Goal: Task Accomplishment & Management: Use online tool/utility

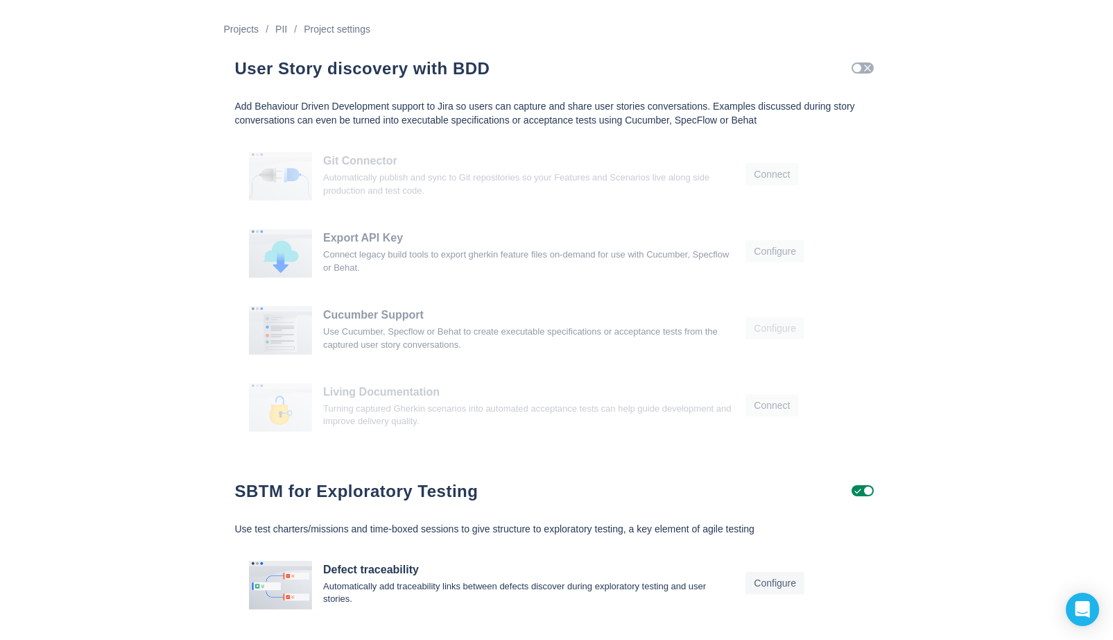
click at [864, 71] on span "Check" at bounding box center [867, 67] width 11 height 11
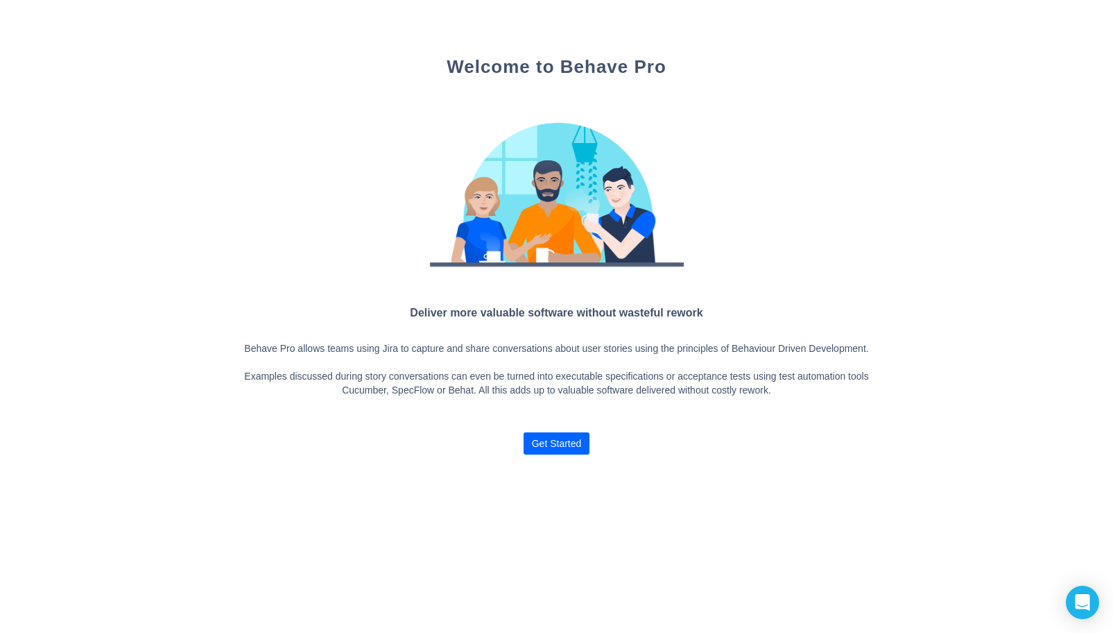
click at [575, 452] on span "Get Started" at bounding box center [557, 443] width 50 height 22
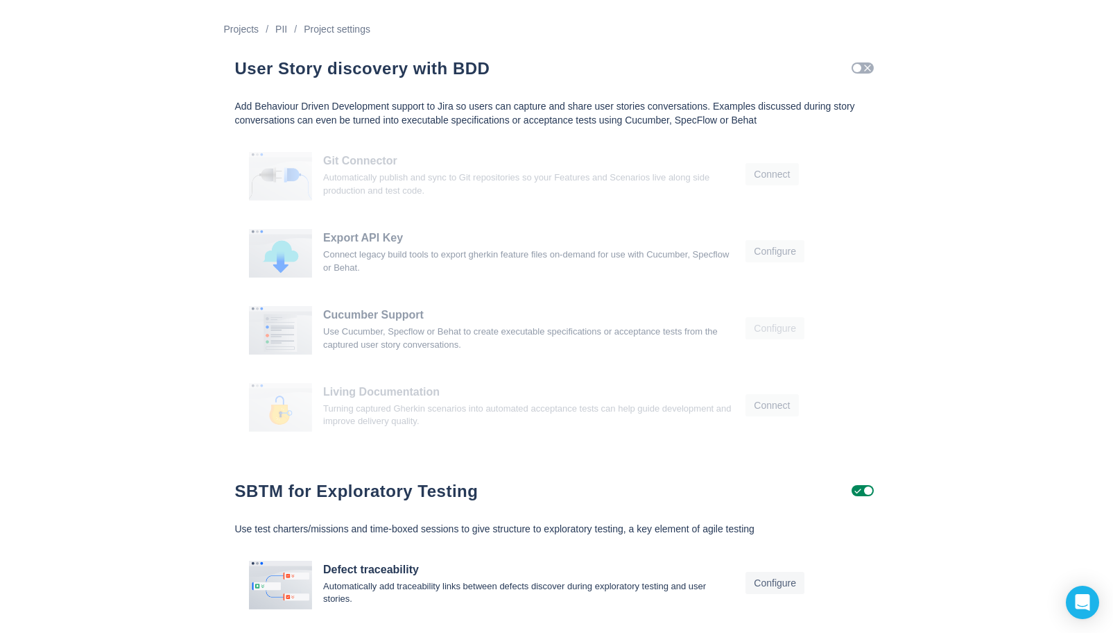
click at [871, 69] on span "Check" at bounding box center [867, 67] width 11 height 11
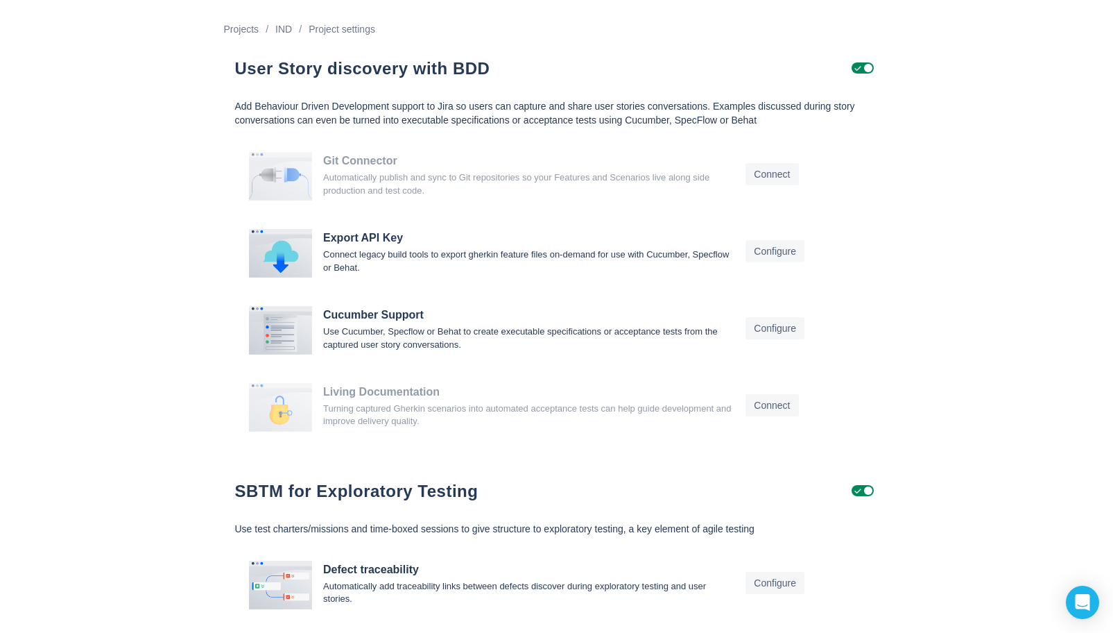
drag, startPoint x: 1060, startPoint y: 556, endPoint x: 1041, endPoint y: 569, distance: 22.9
click at [1060, 579] on div "Projects / IND / Project settings User Story discovery with BDD Add Behaviour D…" at bounding box center [556, 318] width 1113 height 637
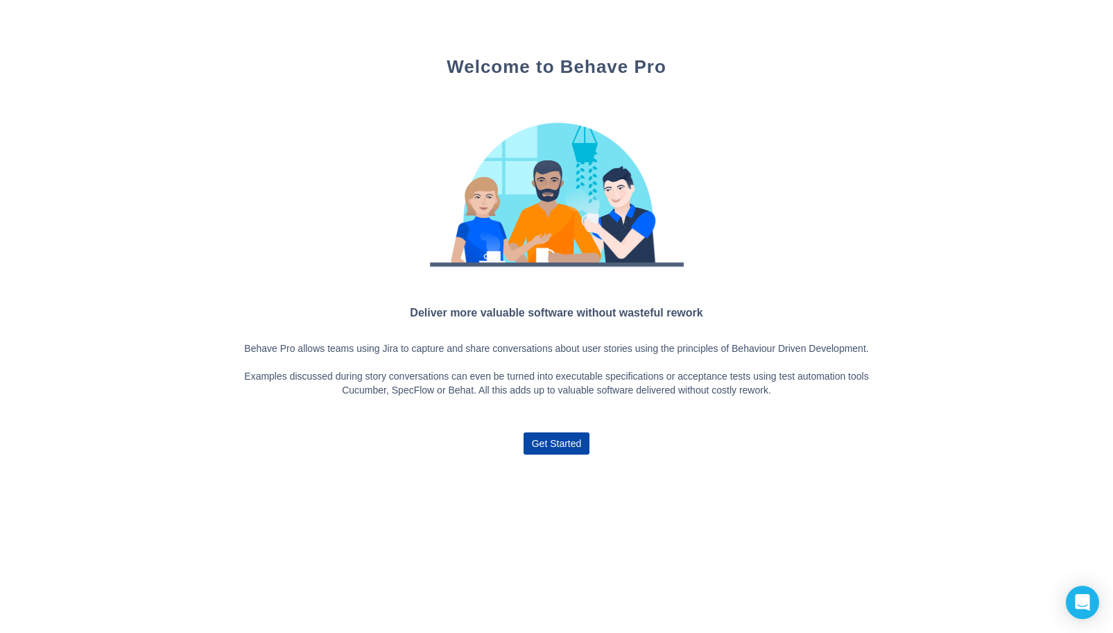
click at [558, 454] on span "Get Started" at bounding box center [557, 443] width 50 height 22
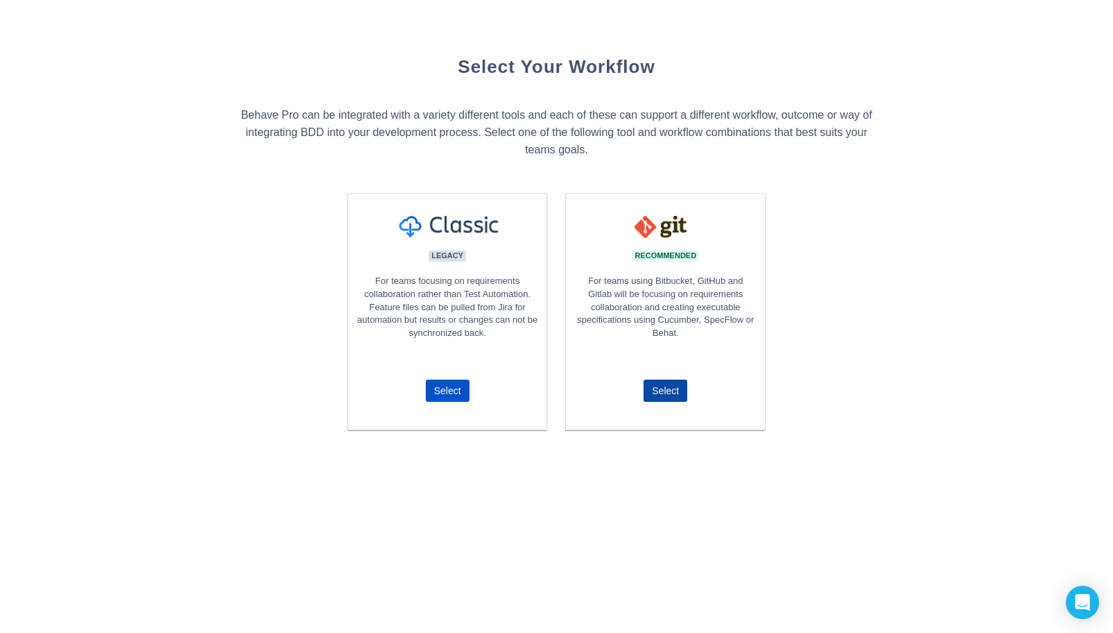
click at [680, 397] on span "Select" at bounding box center [665, 390] width 33 height 22
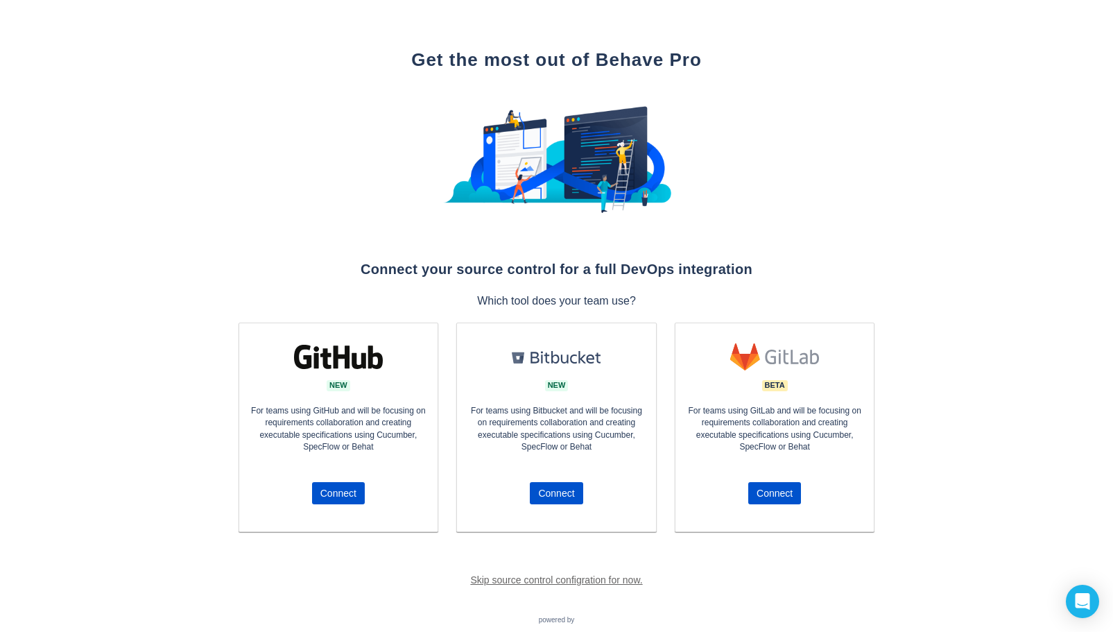
scroll to position [56, 0]
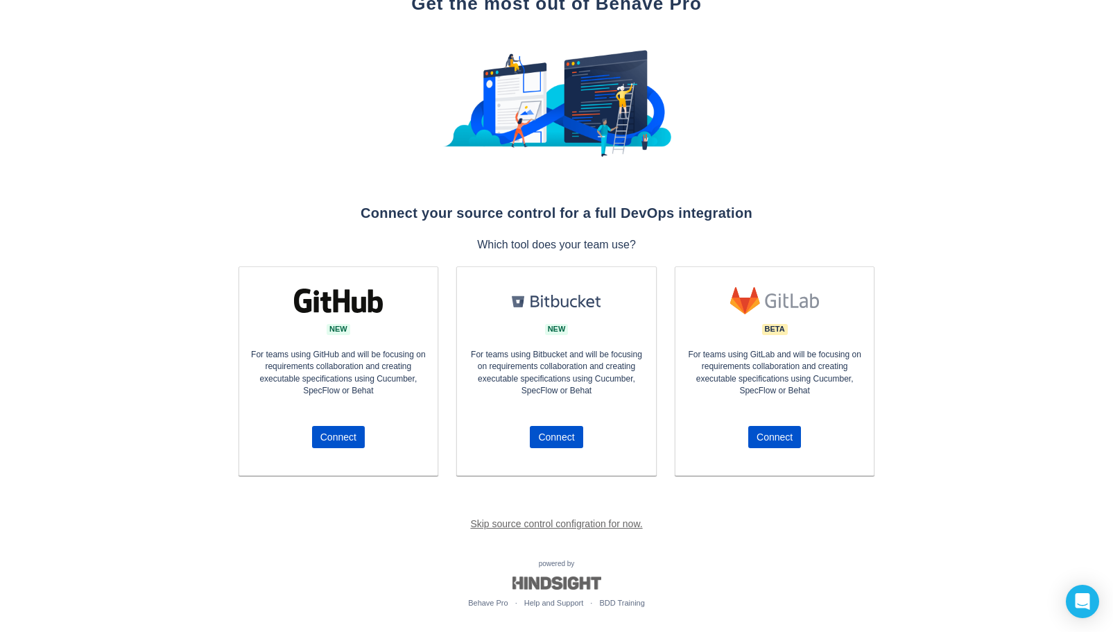
click at [586, 527] on link "Skip source control configration for now." at bounding box center [556, 523] width 172 height 11
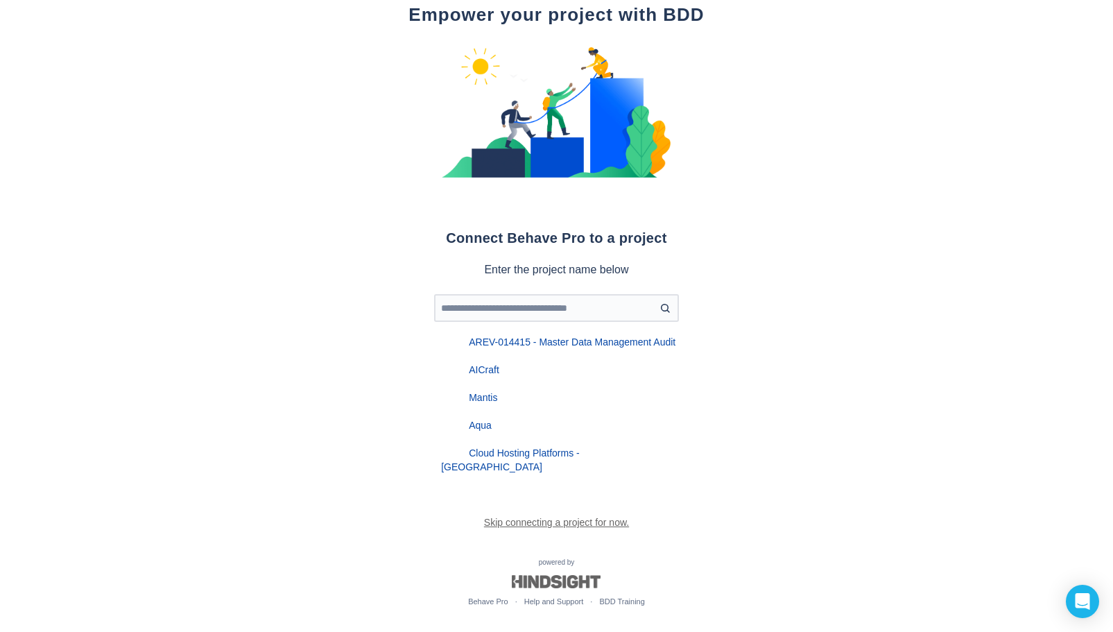
scroll to position [67, 0]
click at [603, 310] on input "text" at bounding box center [557, 308] width 234 height 12
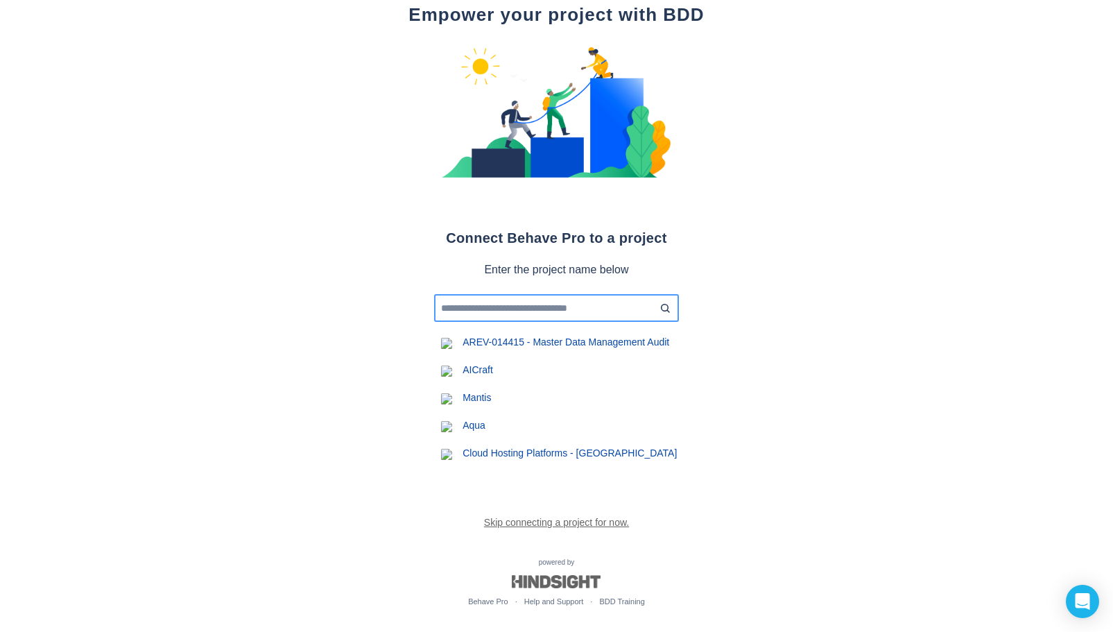
click at [474, 305] on input "text" at bounding box center [557, 308] width 234 height 12
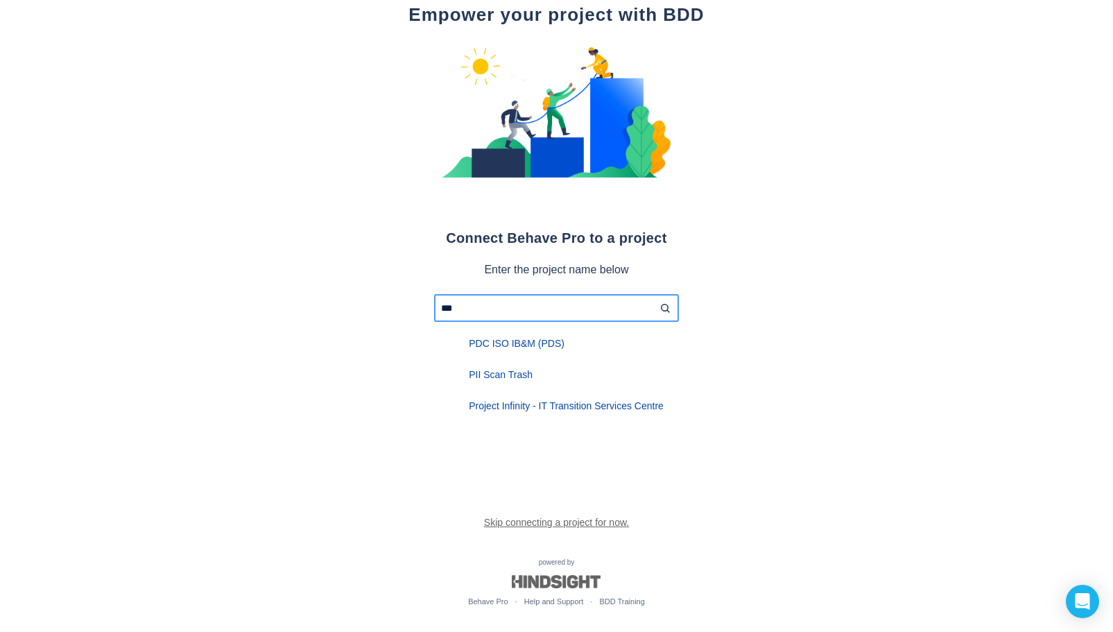
type input "***"
click at [536, 347] on div "PDC ISO IB&M (PDS)" at bounding box center [556, 343] width 245 height 28
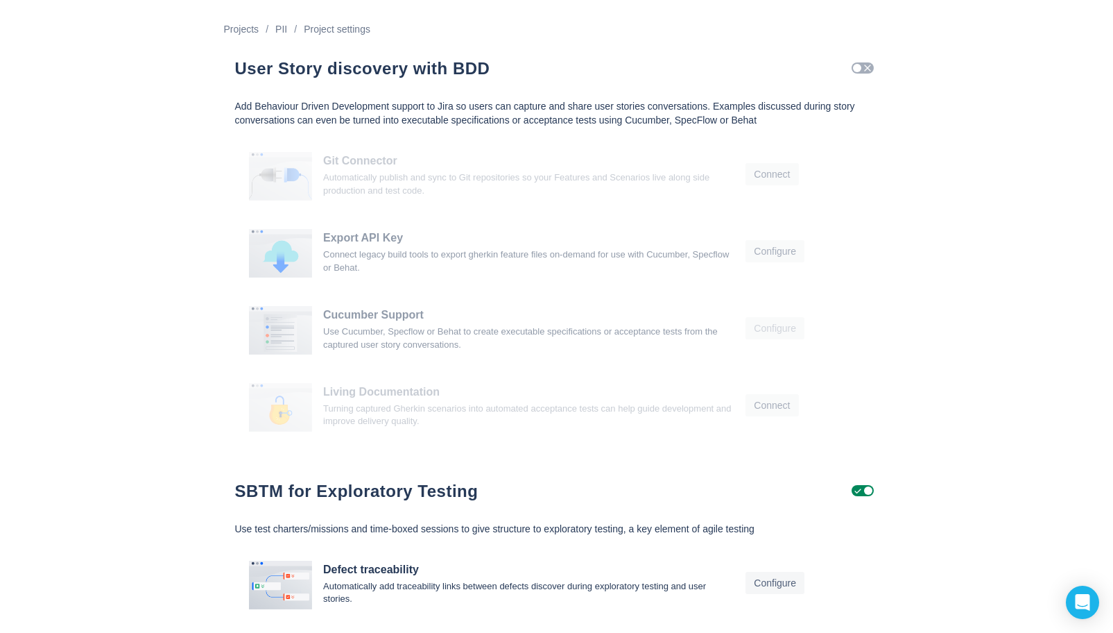
click at [866, 69] on span "Check" at bounding box center [867, 67] width 11 height 11
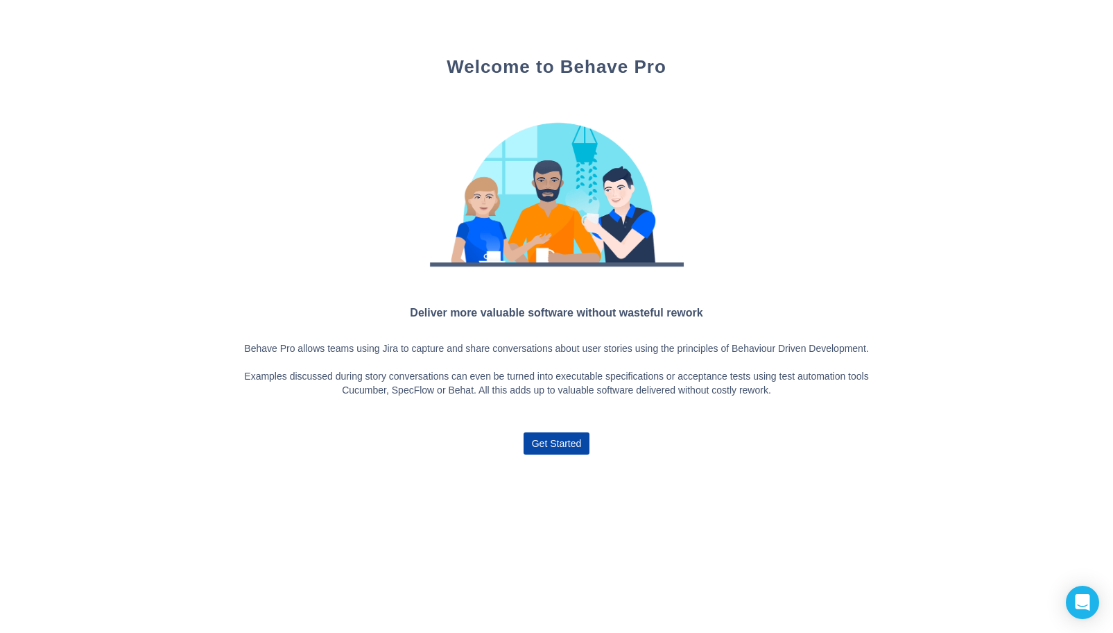
click at [576, 454] on span "Get Started" at bounding box center [557, 443] width 50 height 22
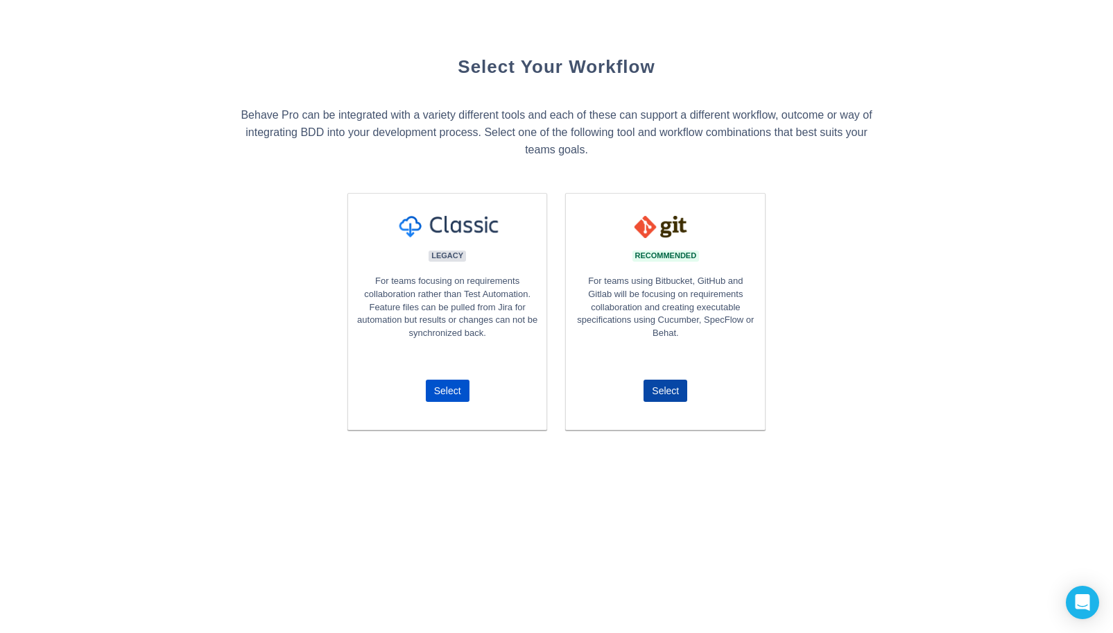
click at [679, 393] on span "Select" at bounding box center [665, 390] width 33 height 22
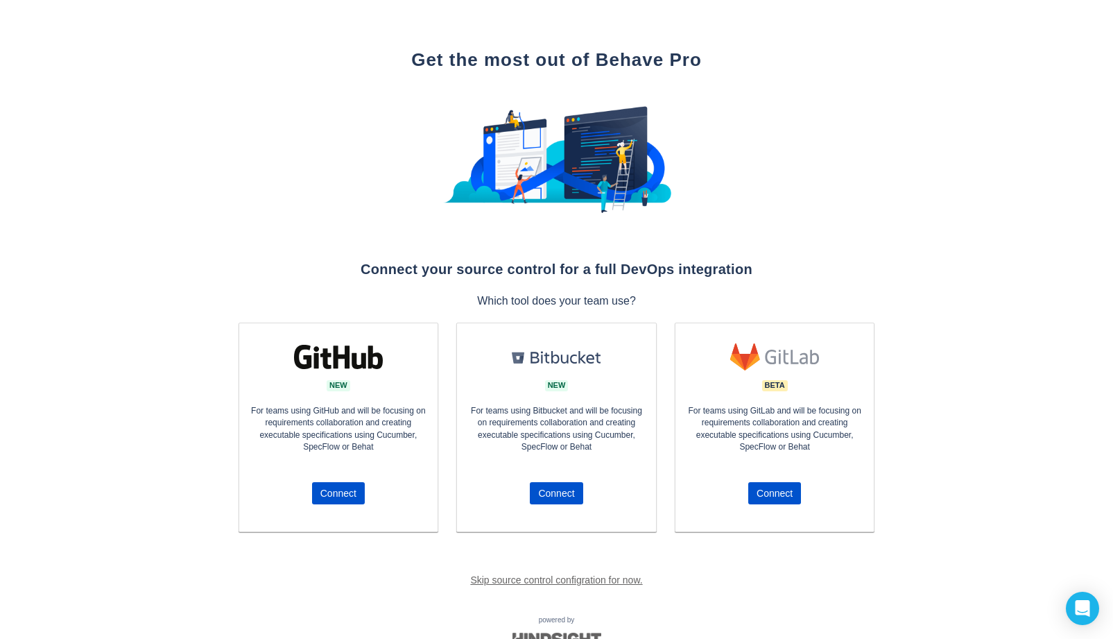
scroll to position [49, 0]
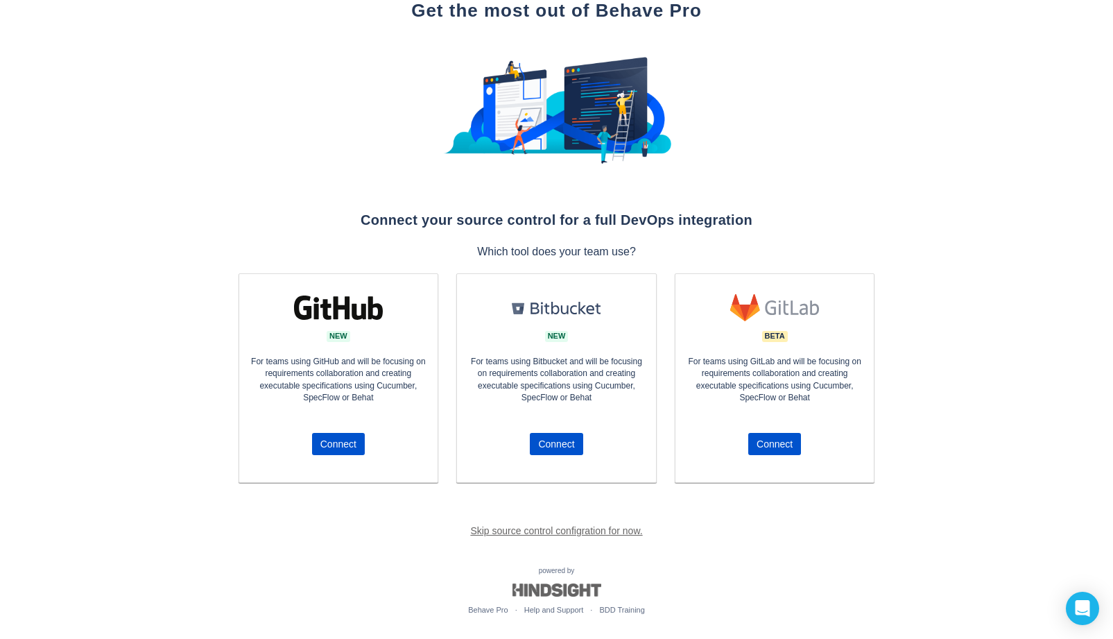
click at [622, 525] on link "Skip source control configration for now." at bounding box center [556, 530] width 172 height 11
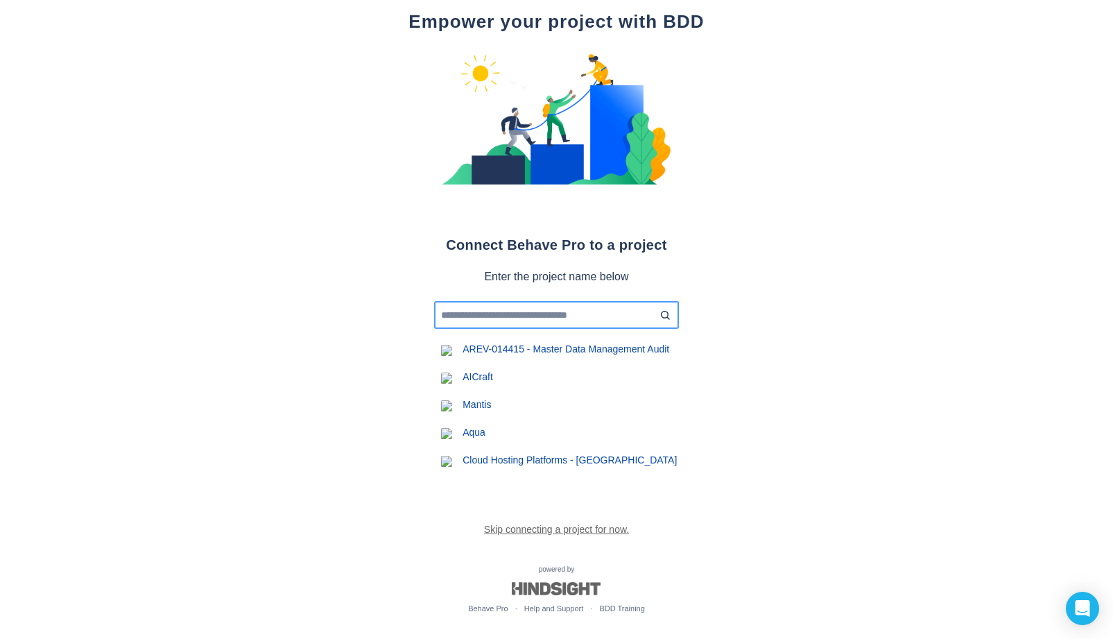
click at [608, 321] on input "text" at bounding box center [557, 315] width 234 height 12
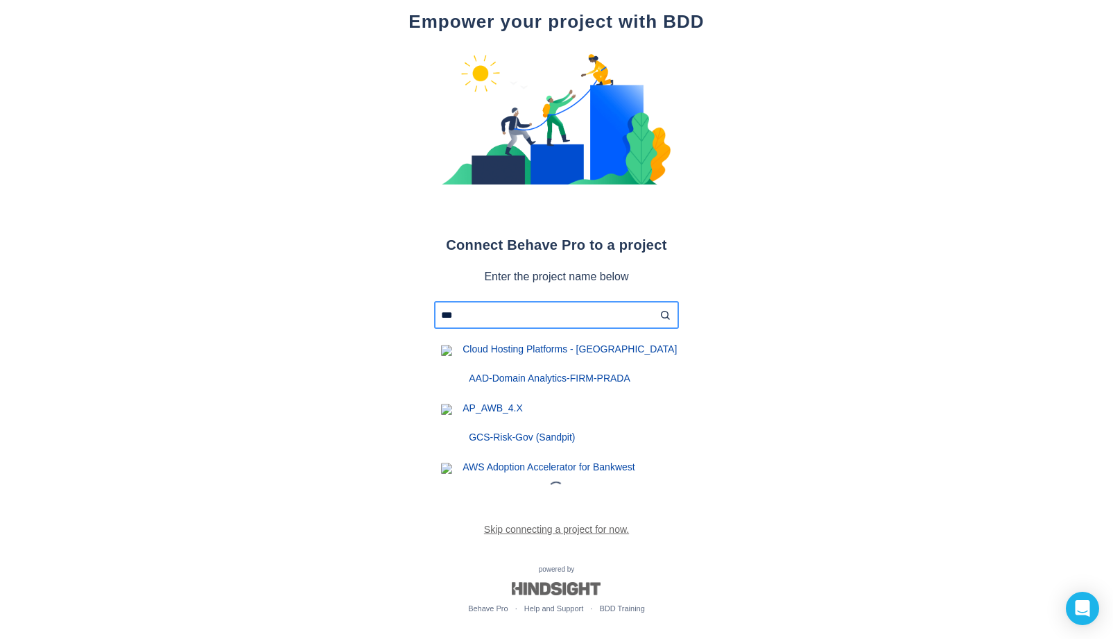
scroll to position [49, 0]
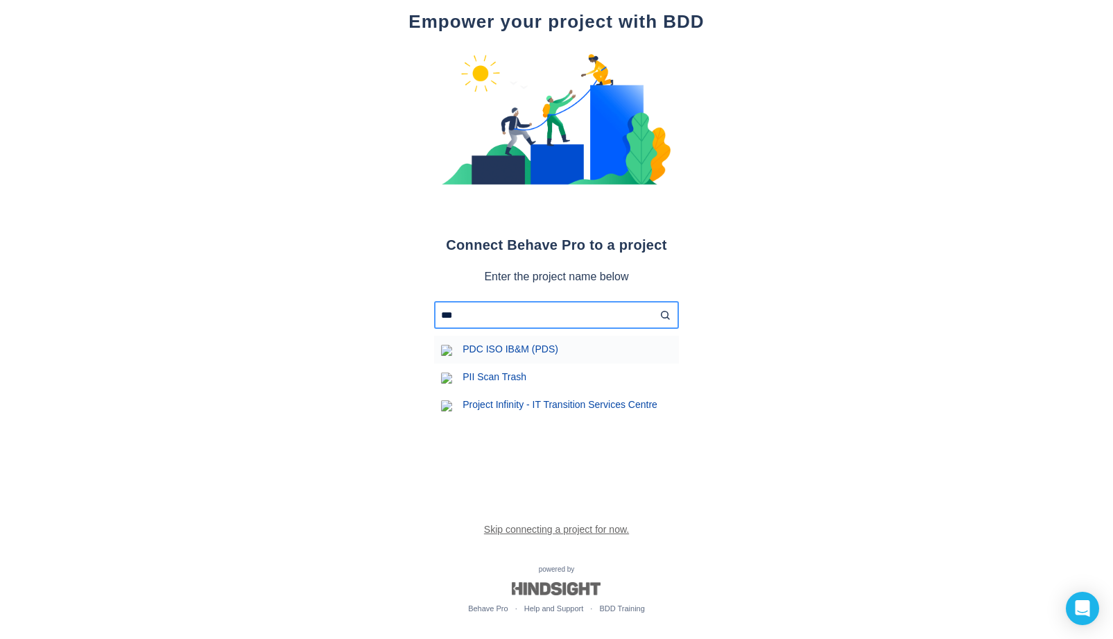
type input "***"
click at [525, 363] on div "PDC ISO IB&M (PDS)" at bounding box center [556, 350] width 245 height 28
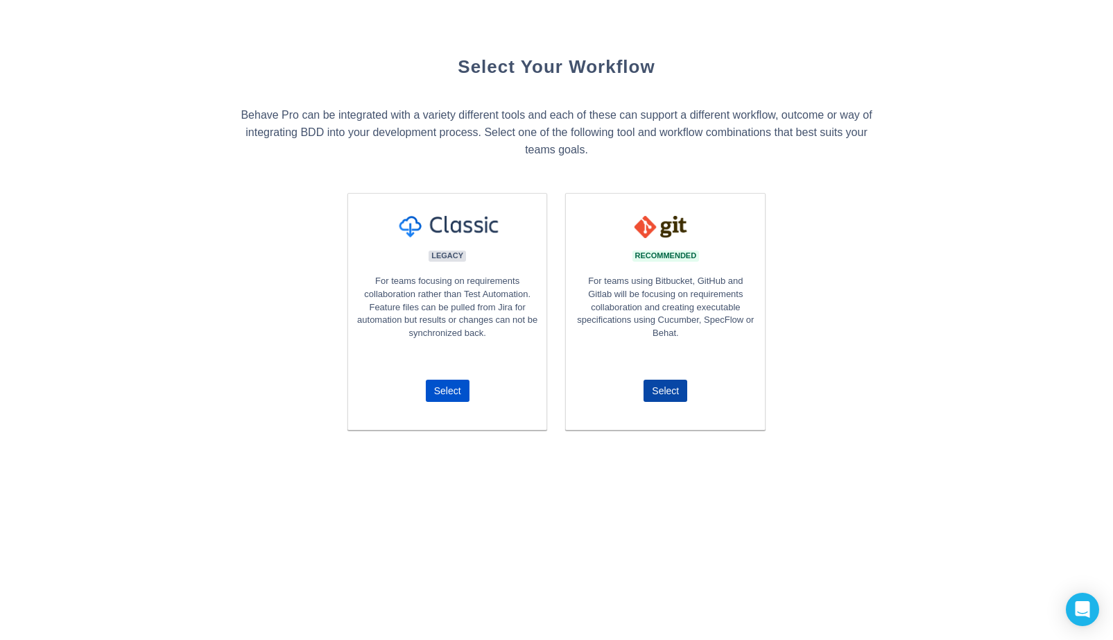
click at [680, 395] on span "Select" at bounding box center [665, 390] width 33 height 22
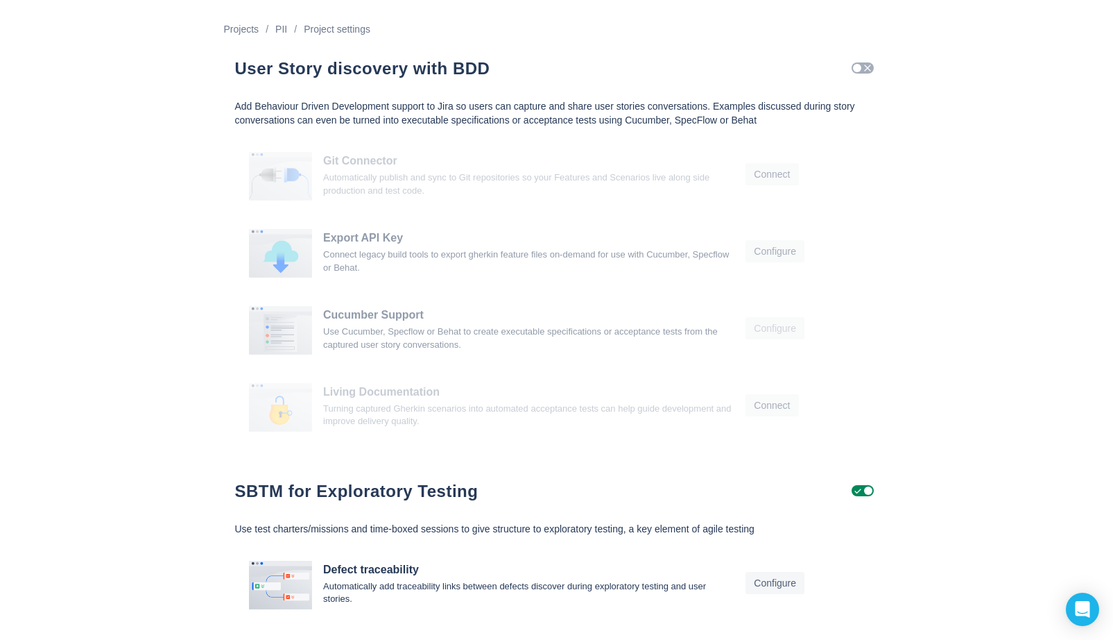
click at [871, 65] on span "Check" at bounding box center [867, 67] width 11 height 11
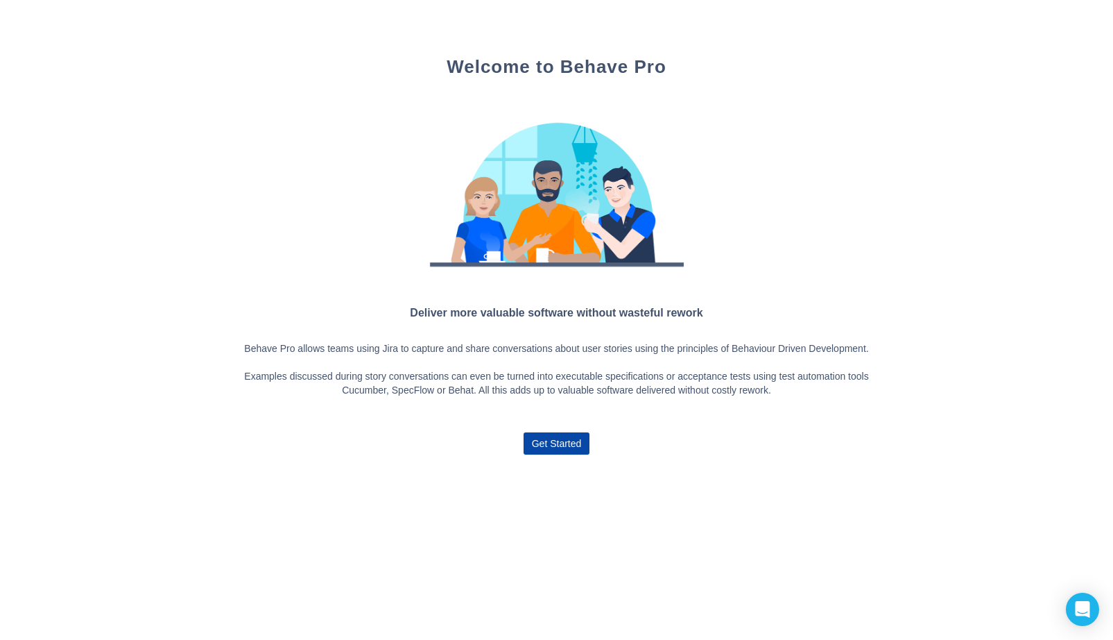
click at [582, 454] on span "Get Started" at bounding box center [556, 443] width 55 height 22
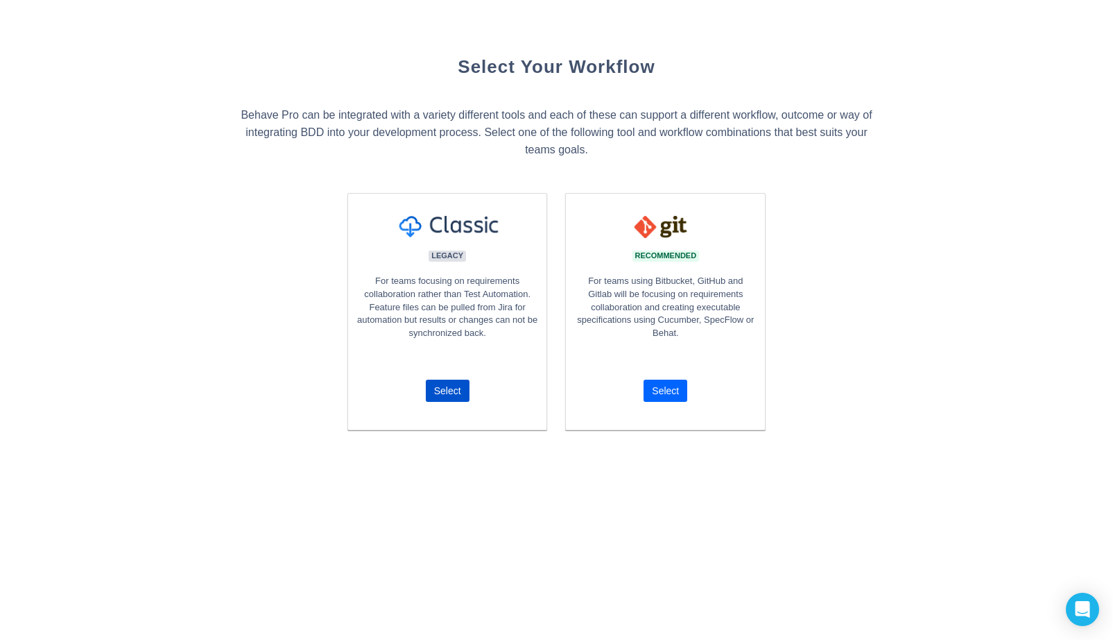
click at [679, 397] on span "Select" at bounding box center [665, 390] width 33 height 22
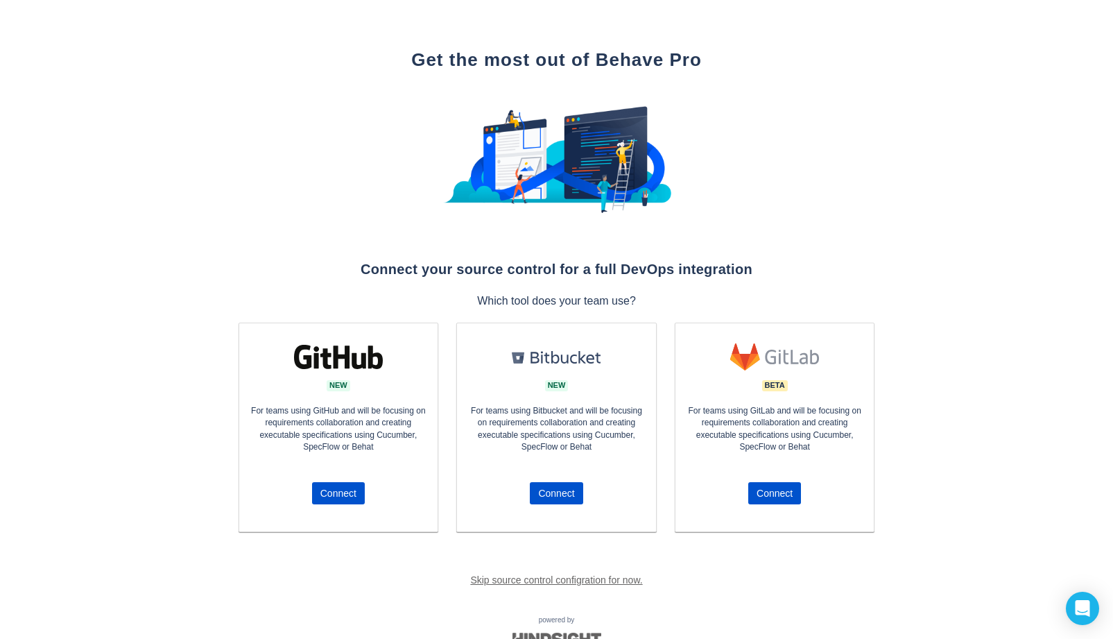
scroll to position [49, 0]
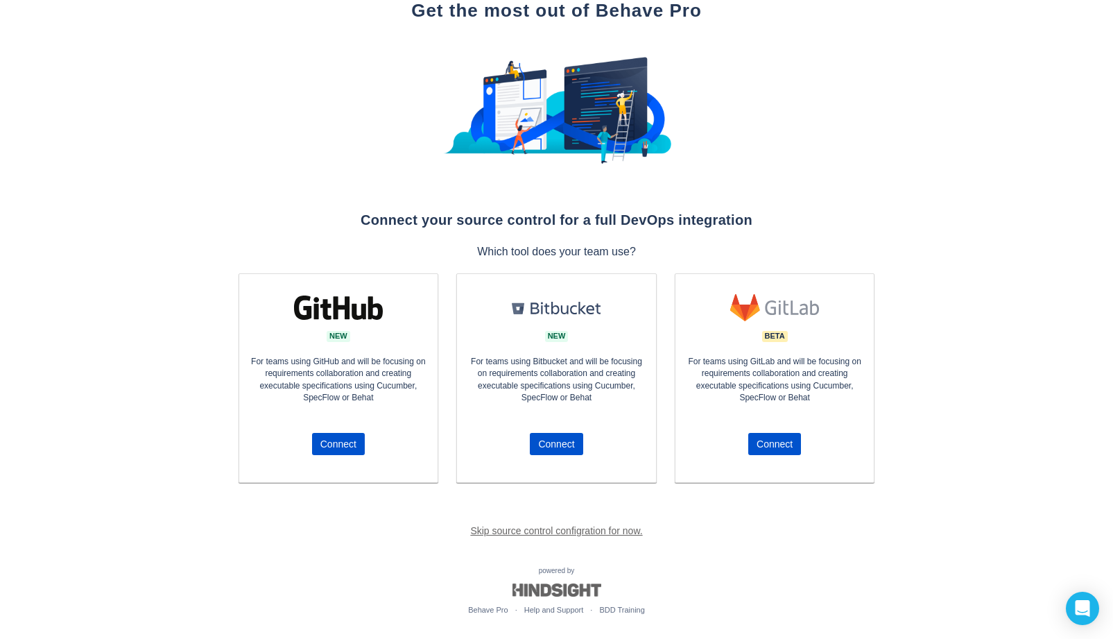
click at [553, 527] on link "Skip source control configration for now." at bounding box center [556, 530] width 172 height 11
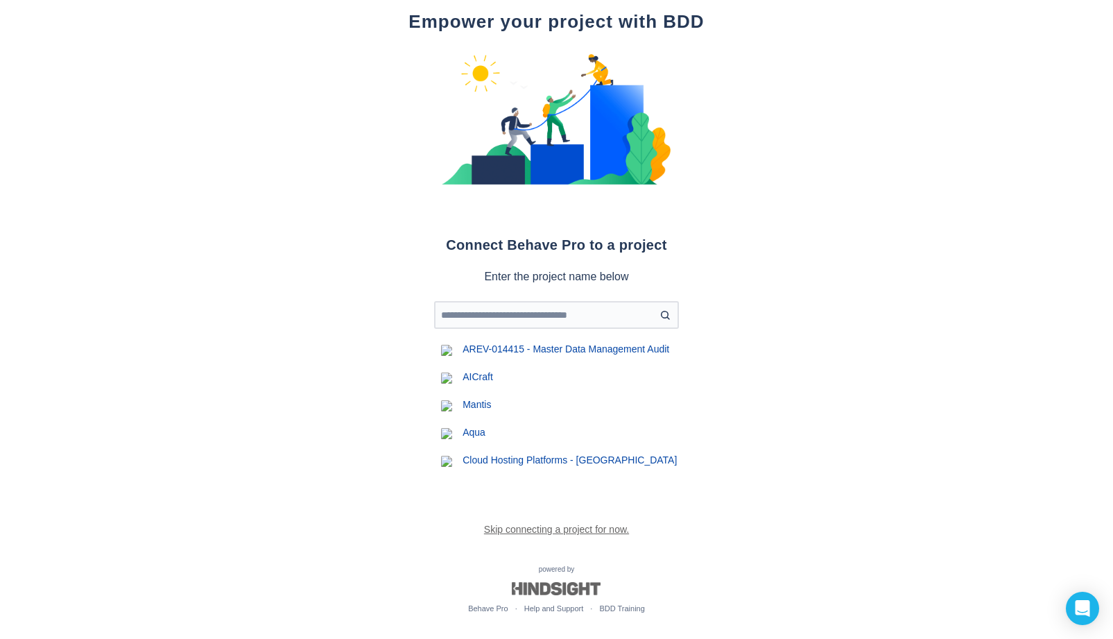
click at [558, 535] on link "Skip connecting a project for now." at bounding box center [556, 529] width 145 height 11
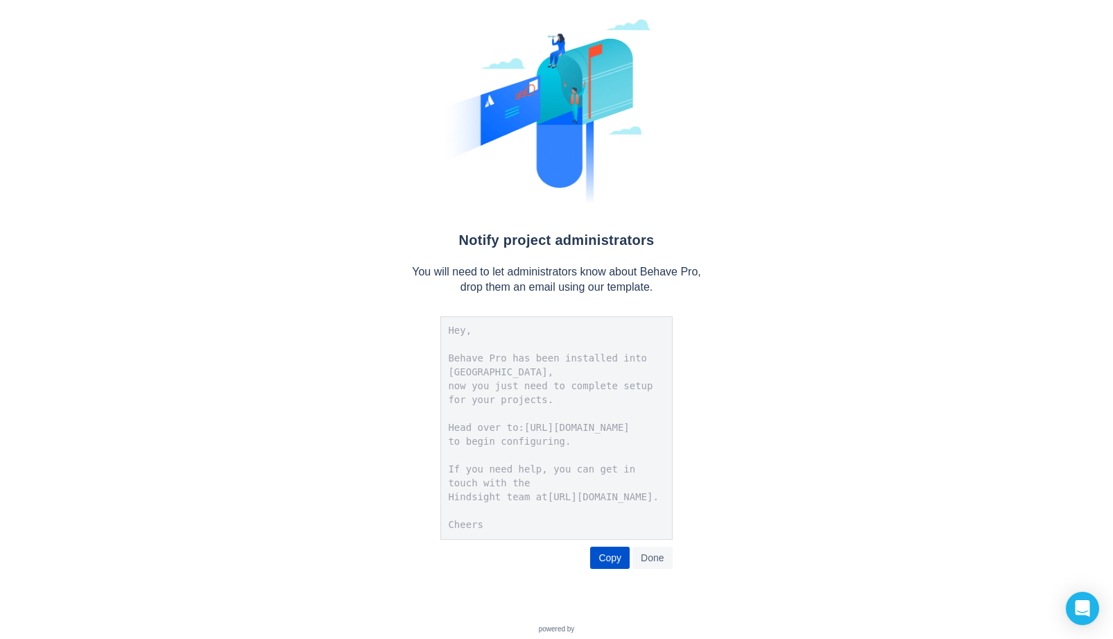
scroll to position [99, 0]
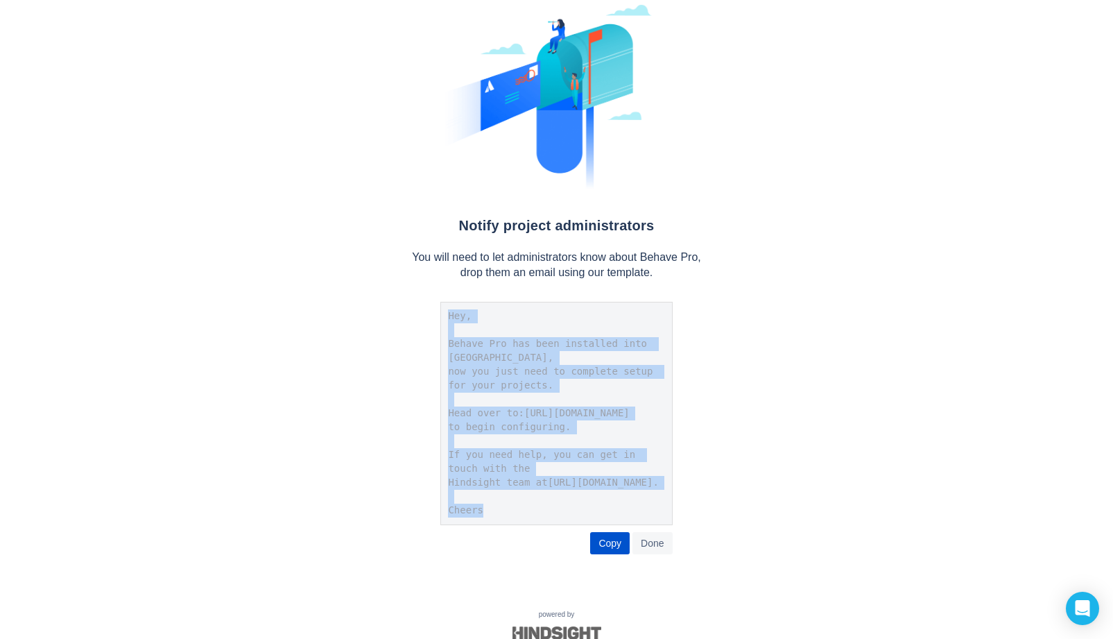
drag, startPoint x: 392, startPoint y: 504, endPoint x: 345, endPoint y: 314, distance: 195.7
click at [440, 314] on pre "Hey, Behave Pro has been installed into [GEOGRAPHIC_DATA], now you just need to…" at bounding box center [556, 413] width 232 height 223
copy pre "Hey, Behave Pro has been installed into [GEOGRAPHIC_DATA], now you just need to…"
